Goal: Navigation & Orientation: Find specific page/section

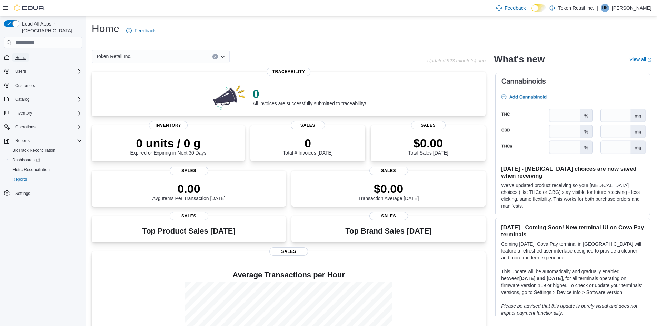
click at [26, 55] on span "Home" at bounding box center [20, 58] width 11 height 6
click at [20, 55] on span "Home" at bounding box center [20, 58] width 11 height 6
